Goal: Task Accomplishment & Management: Complete application form

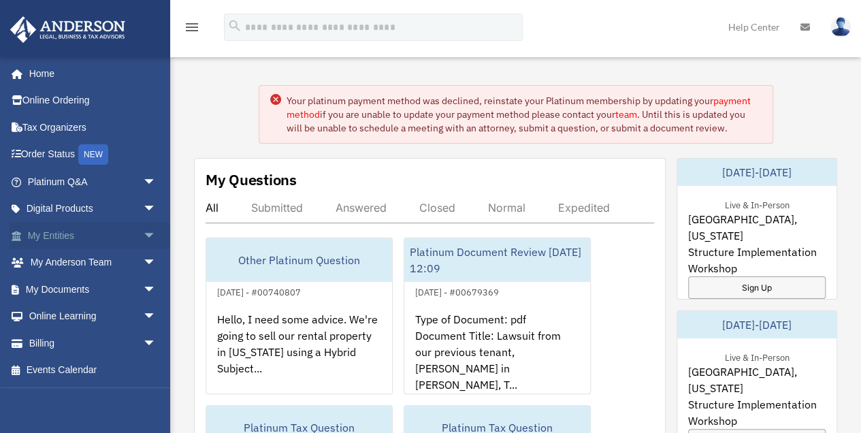
click at [143, 233] on span "arrow_drop_down" at bounding box center [156, 236] width 27 height 28
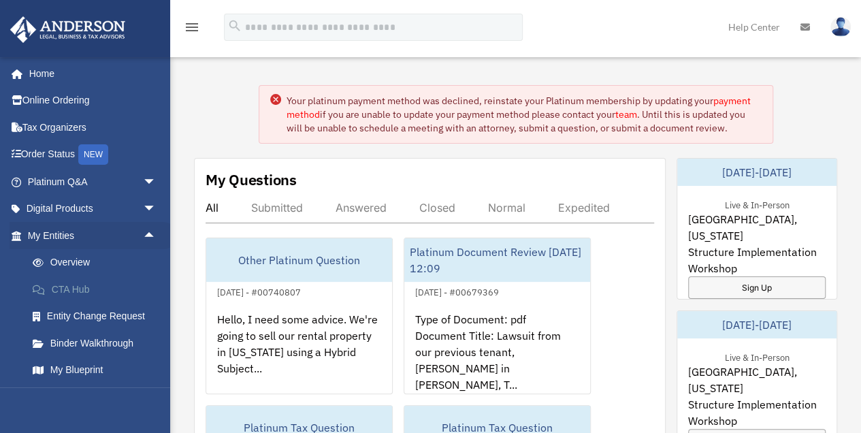
click at [91, 286] on link "CTA Hub" at bounding box center [98, 289] width 158 height 27
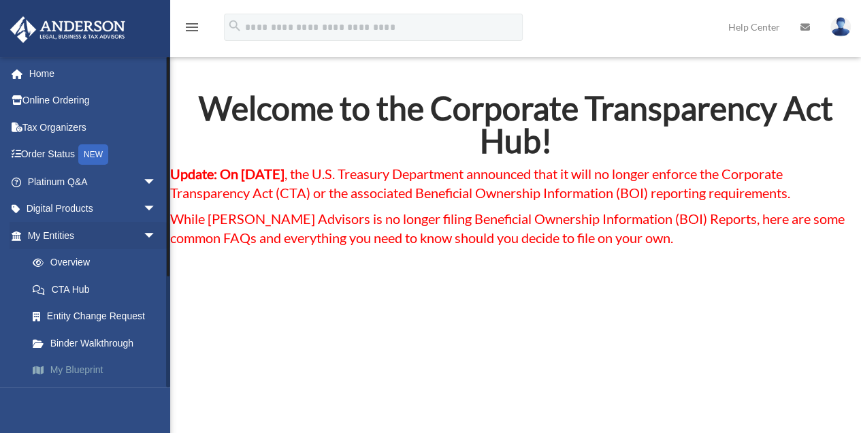
click at [76, 370] on link "My Blueprint" at bounding box center [98, 370] width 158 height 27
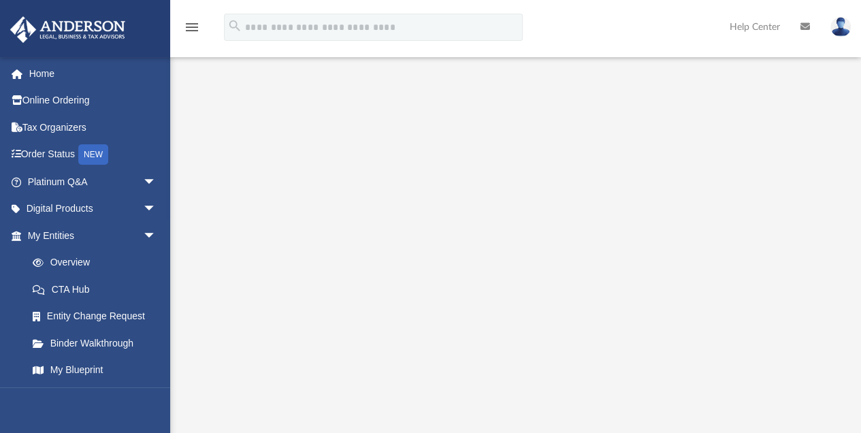
scroll to position [378, 0]
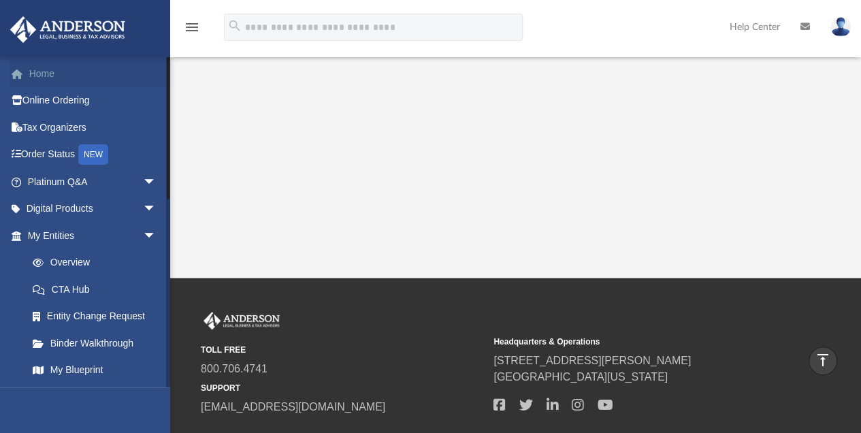
click at [48, 69] on link "Home" at bounding box center [93, 73] width 167 height 27
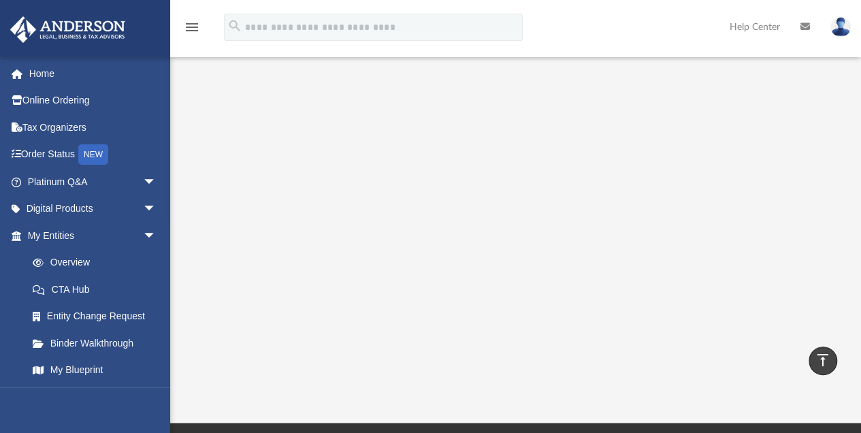
scroll to position [211, 0]
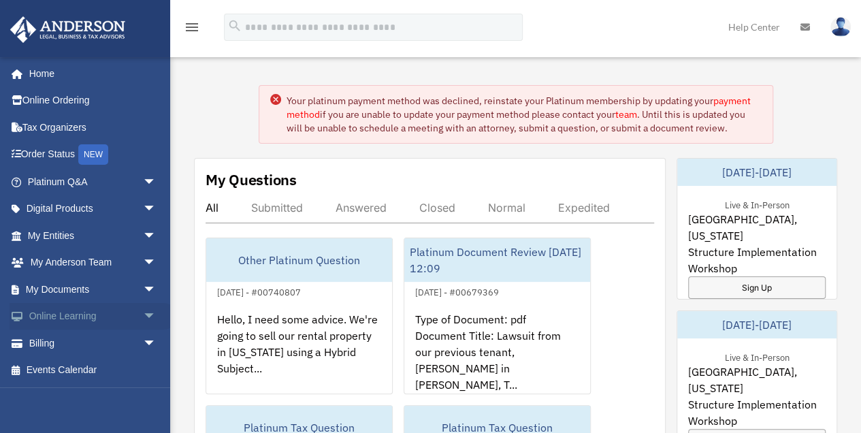
click at [143, 316] on span "arrow_drop_down" at bounding box center [156, 317] width 27 height 28
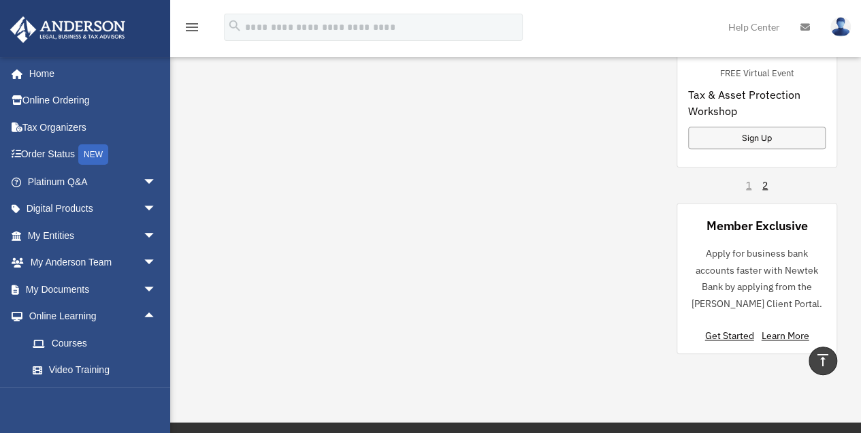
scroll to position [585, 0]
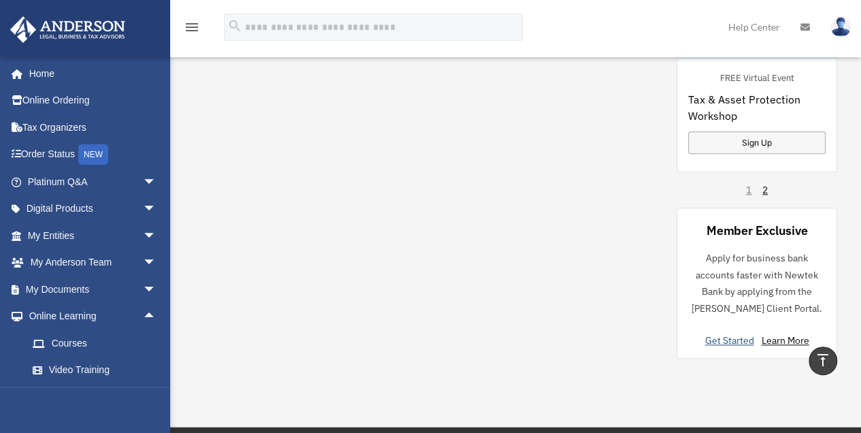
click at [734, 339] on link "Get Started" at bounding box center [732, 340] width 54 height 12
click at [717, 338] on link "Get Started" at bounding box center [732, 340] width 54 height 12
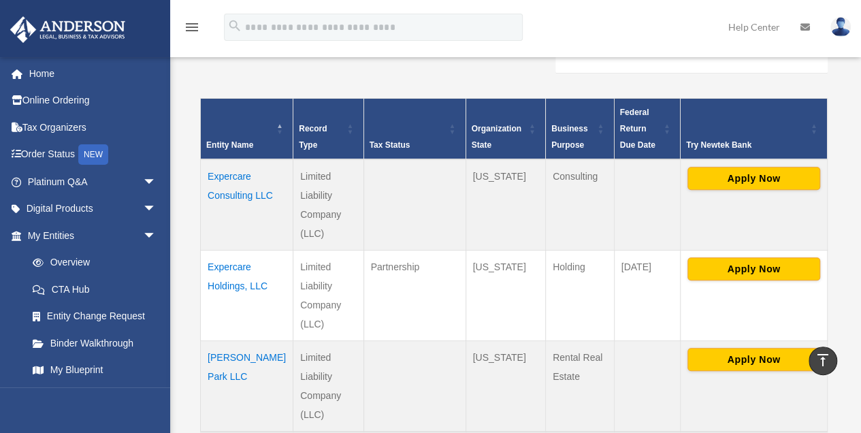
scroll to position [272, 0]
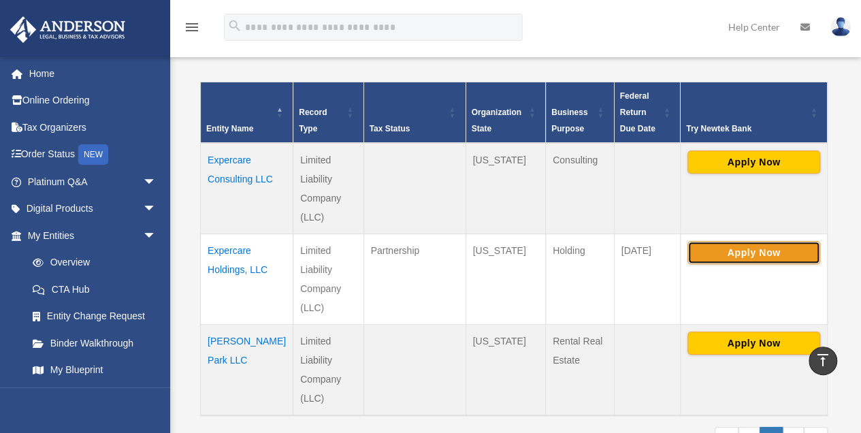
click at [747, 250] on button "Apply Now" at bounding box center [753, 252] width 133 height 23
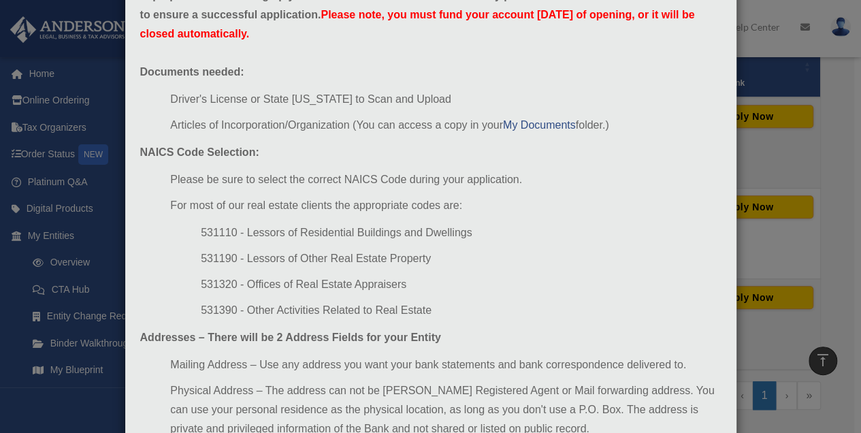
scroll to position [91, 0]
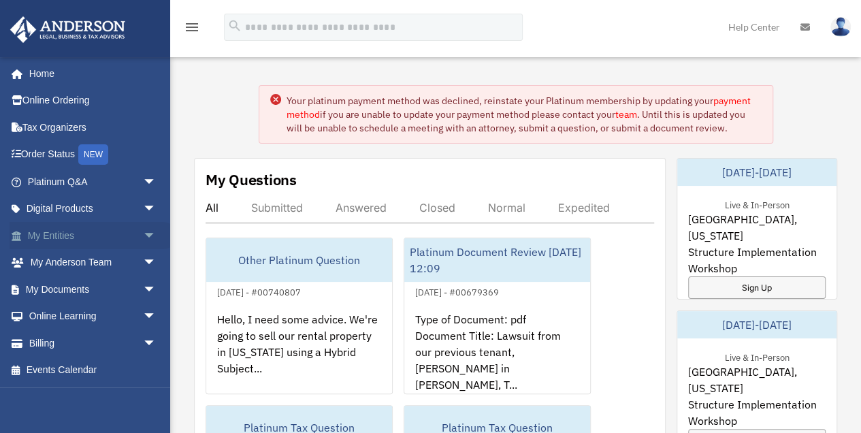
click at [143, 236] on span "arrow_drop_down" at bounding box center [156, 236] width 27 height 28
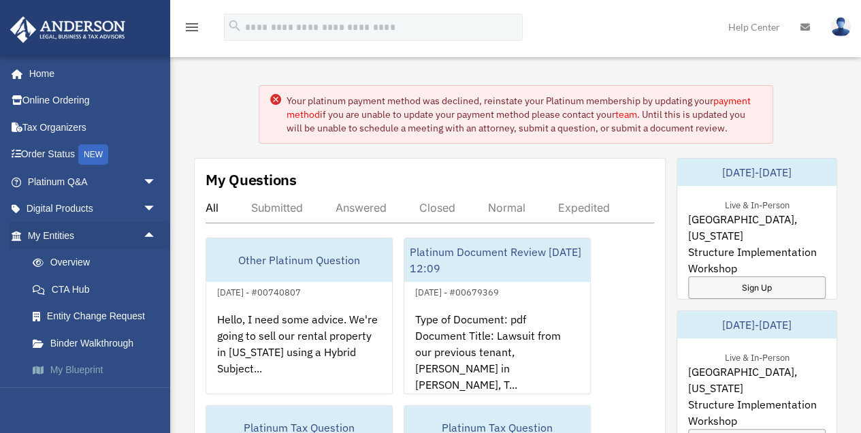
click at [93, 367] on link "My Blueprint" at bounding box center [98, 370] width 158 height 27
